Goal: Navigation & Orientation: Find specific page/section

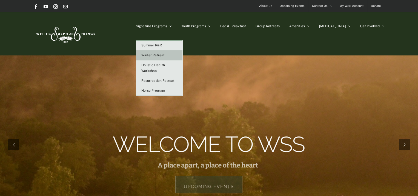
click at [165, 54] on span "Winter Retreat" at bounding box center [152, 55] width 23 height 4
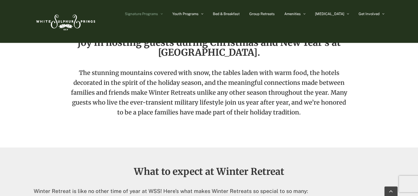
scroll to position [192, 0]
click at [240, 14] on span "Bed & Breakfast" at bounding box center [226, 14] width 27 height 4
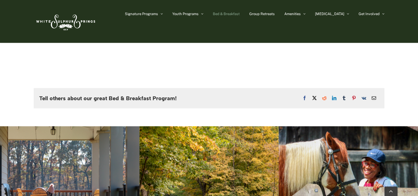
scroll to position [630, 0]
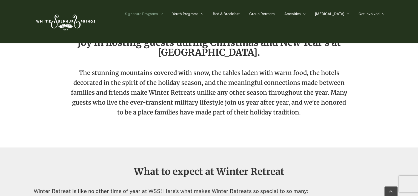
scroll to position [192, 0]
